Goal: Transaction & Acquisition: Purchase product/service

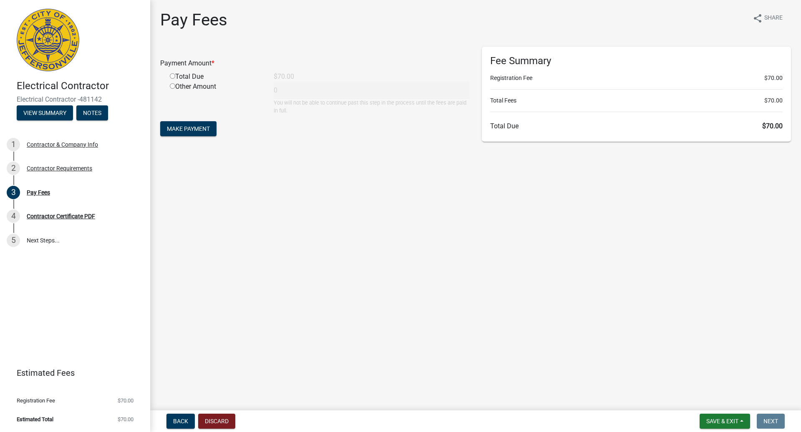
click at [191, 76] on div "Total Due" at bounding box center [215, 77] width 104 height 10
click at [171, 78] on input "radio" at bounding box center [172, 75] width 5 height 5
radio input "true"
type input "70"
click at [190, 131] on span "Make Payment" at bounding box center [188, 129] width 43 height 7
